Goal: Task Accomplishment & Management: Manage account settings

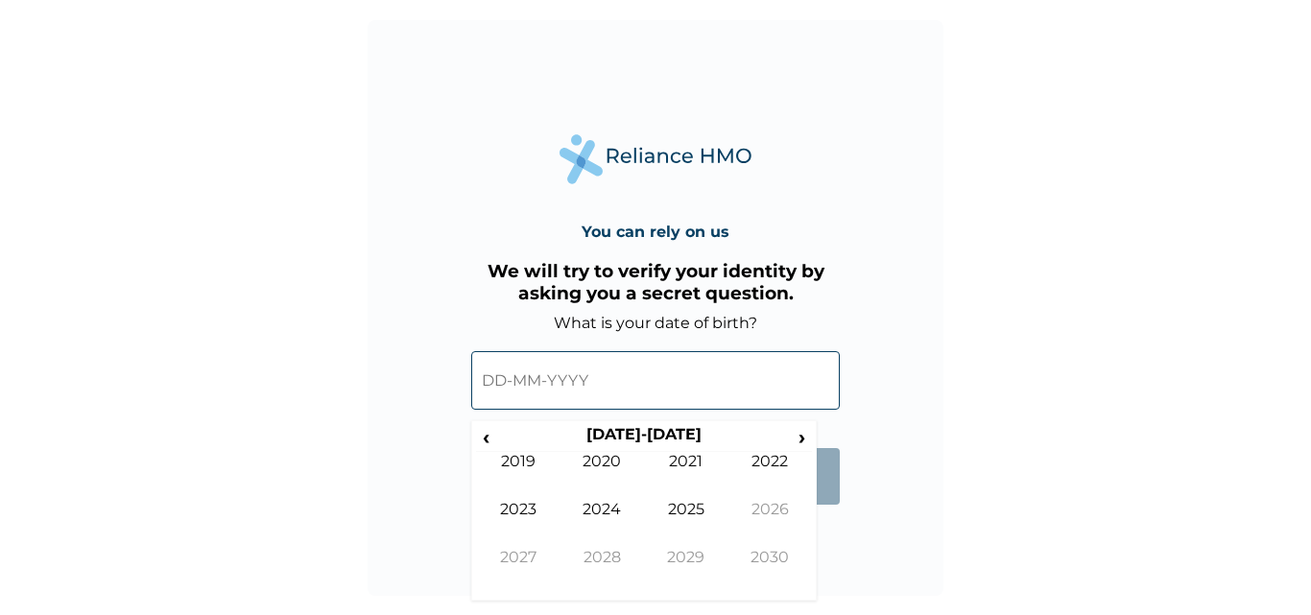
click at [485, 379] on input "text" at bounding box center [655, 380] width 369 height 59
click at [485, 444] on span "‹" at bounding box center [486, 437] width 20 height 24
click at [485, 437] on span "‹" at bounding box center [486, 437] width 20 height 24
click at [800, 439] on span "›" at bounding box center [802, 437] width 21 height 24
click at [485, 439] on span "‹" at bounding box center [486, 437] width 20 height 24
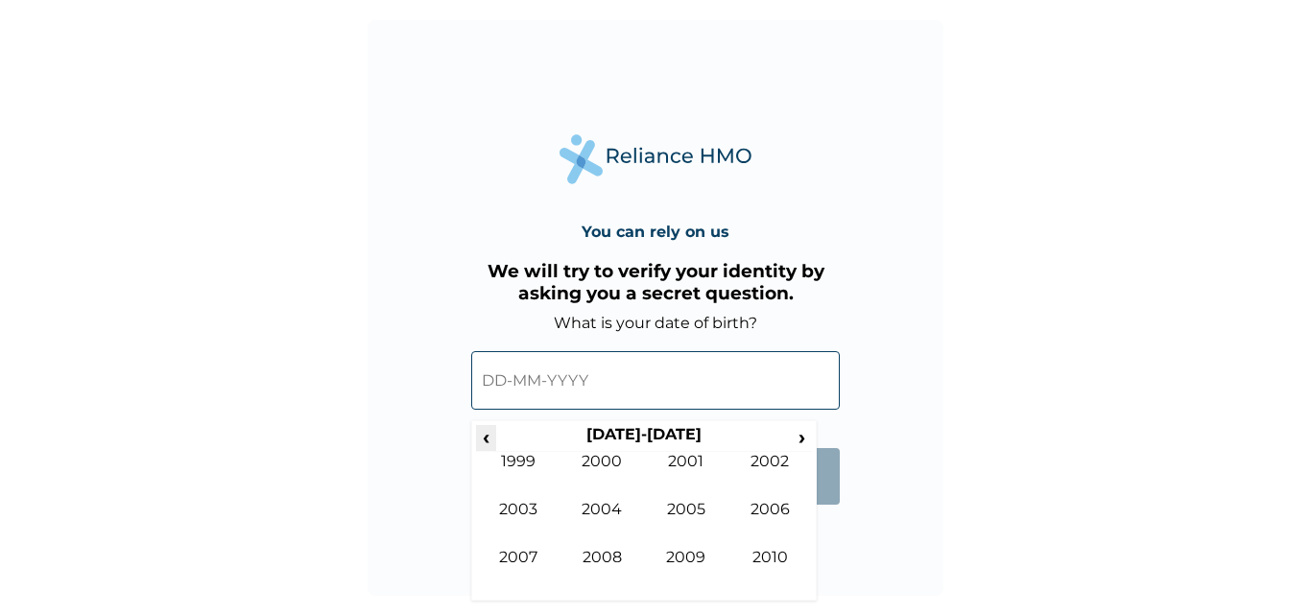
click at [485, 439] on span "‹" at bounding box center [486, 437] width 20 height 24
click at [688, 504] on td "1975" at bounding box center [686, 524] width 84 height 48
click at [531, 381] on input "text" at bounding box center [655, 380] width 369 height 59
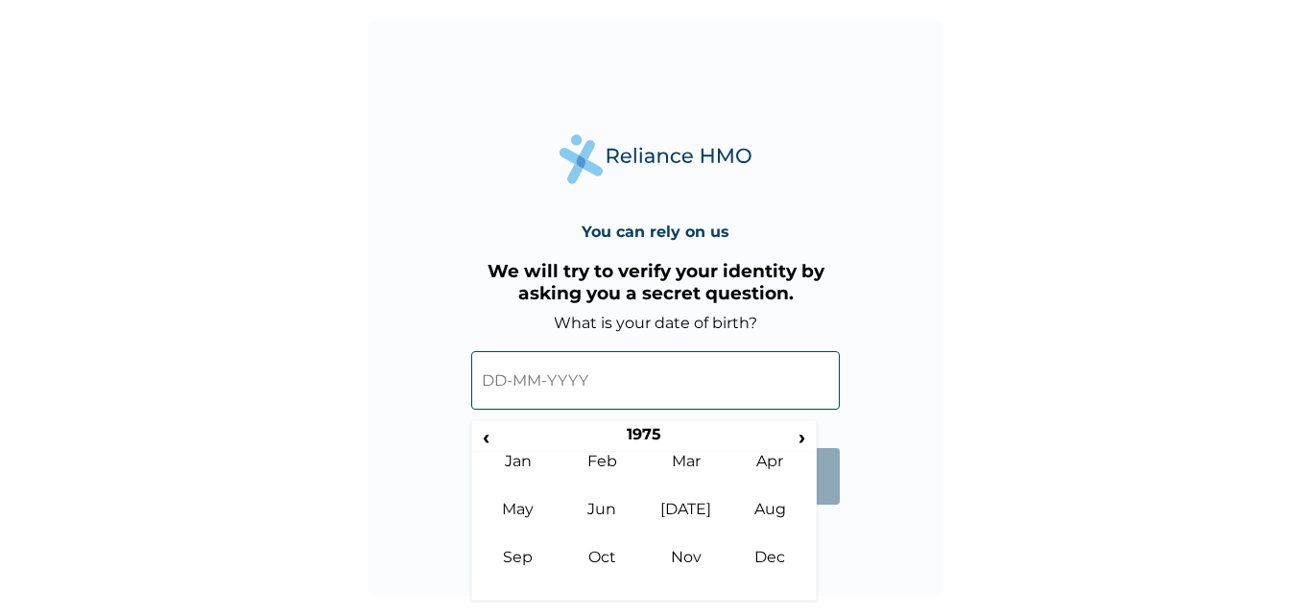
click at [531, 381] on input "text" at bounding box center [655, 380] width 369 height 59
click at [598, 553] on td "Oct" at bounding box center [603, 572] width 84 height 48
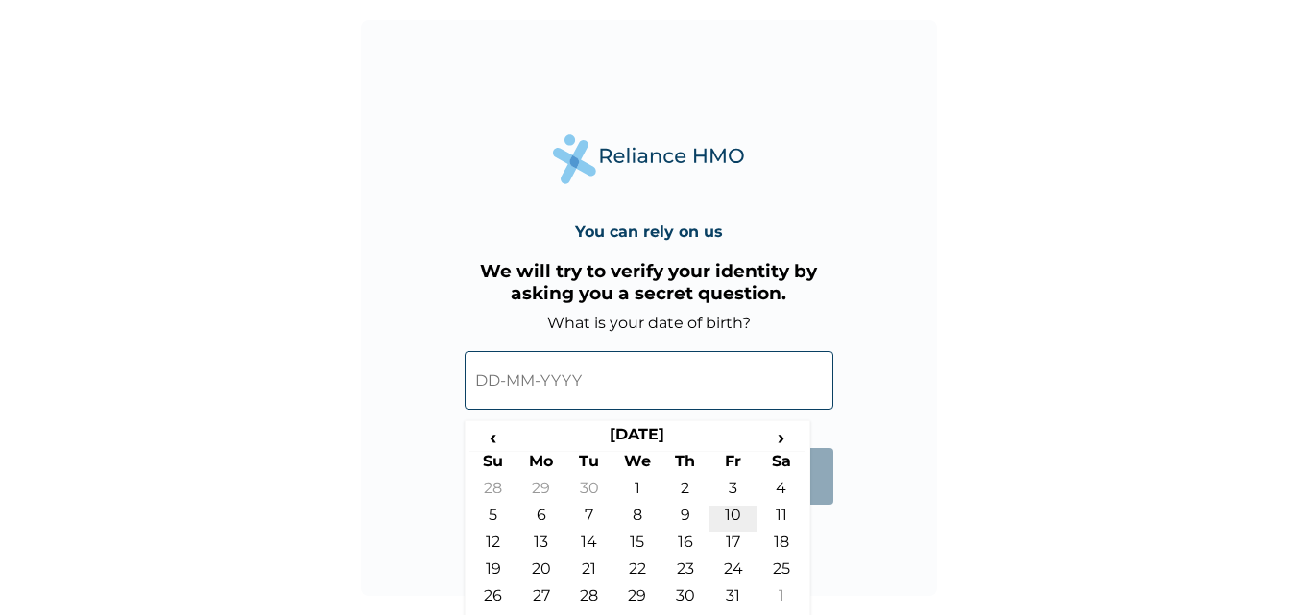
click at [728, 513] on td "10" at bounding box center [733, 519] width 48 height 27
type input "[DATE]"
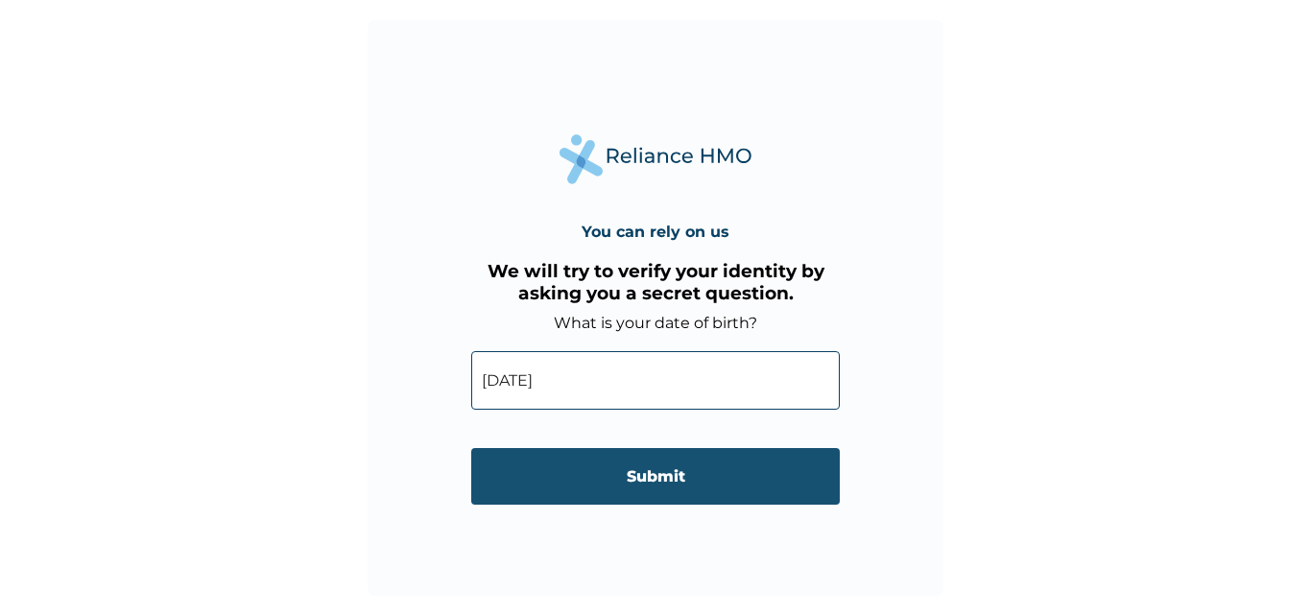
click at [645, 468] on input "Submit" at bounding box center [655, 476] width 369 height 57
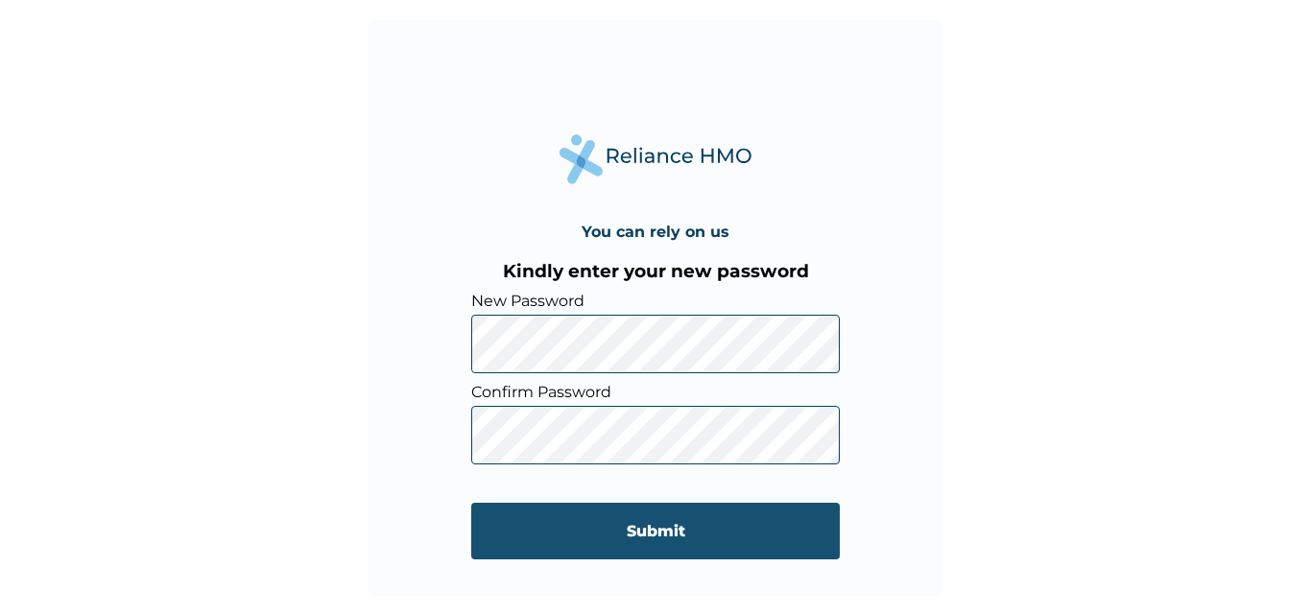
click at [639, 531] on input "Submit" at bounding box center [655, 531] width 369 height 57
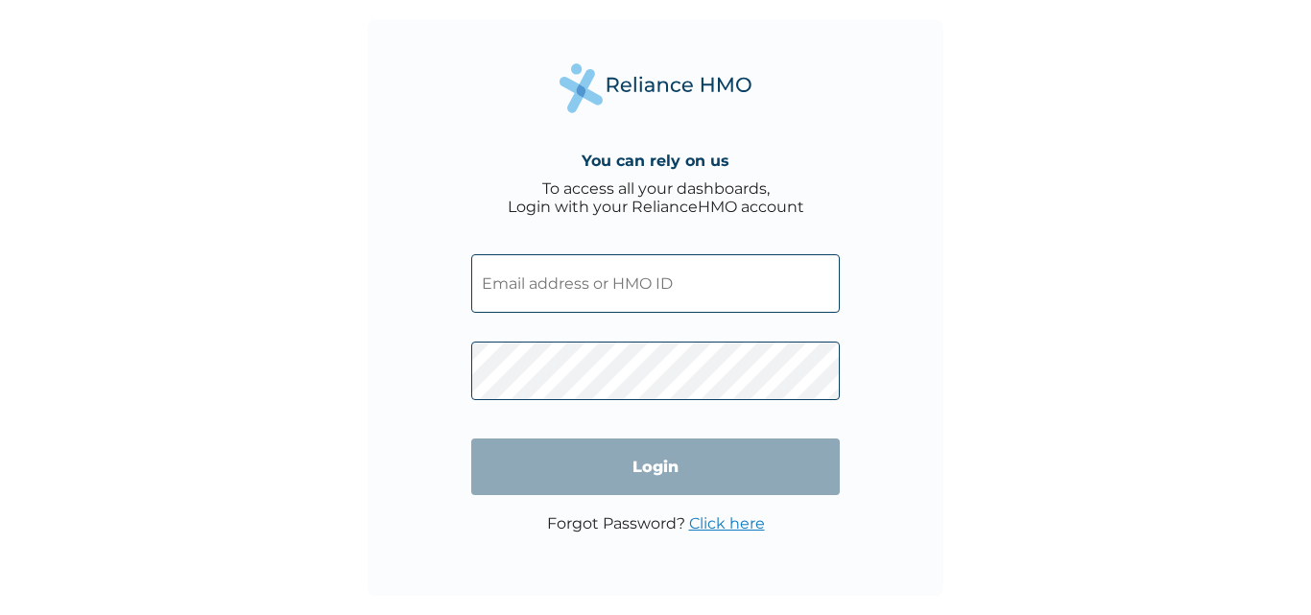
type input "MBI/10226/A"
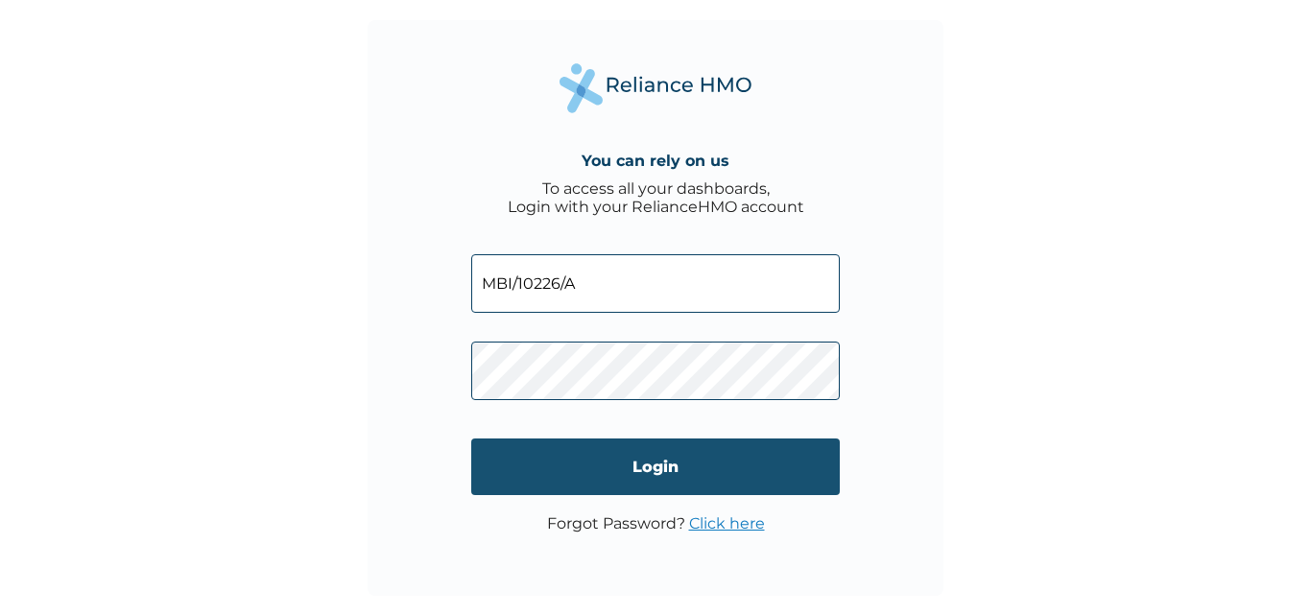
click at [658, 470] on input "Login" at bounding box center [655, 467] width 369 height 57
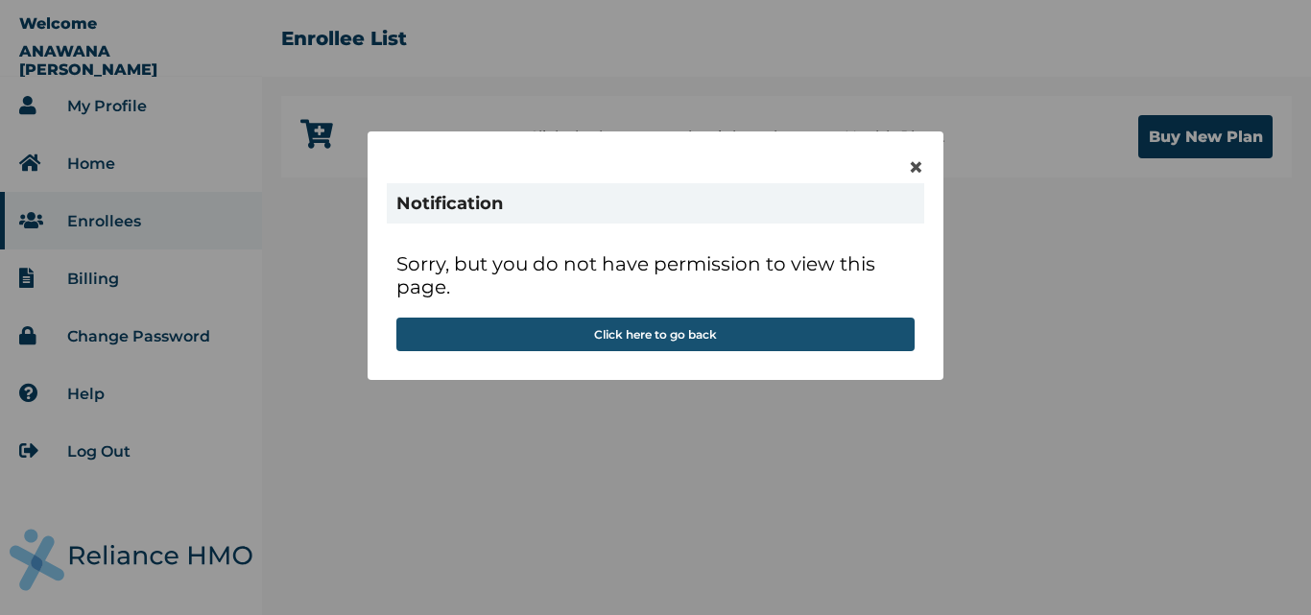
click at [626, 325] on button "Click here to go back" at bounding box center [655, 335] width 518 height 34
